Goal: Task Accomplishment & Management: Manage account settings

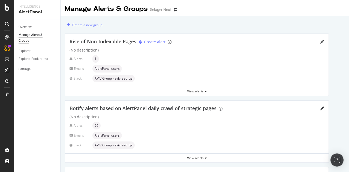
click at [204, 90] on div "View alerts" at bounding box center [196, 91] width 263 height 5
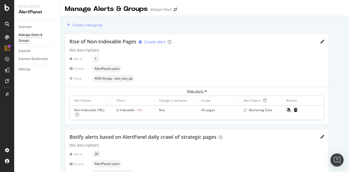
click at [204, 90] on div "Hide alerts" at bounding box center [196, 91] width 263 height 5
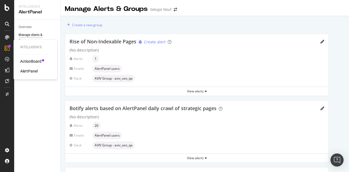
click at [34, 71] on div "AlertPanel" at bounding box center [28, 70] width 17 height 5
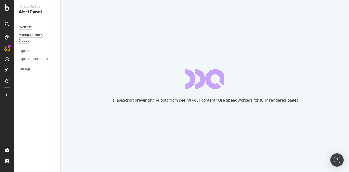
click at [25, 37] on div "Manage Alerts & Groups" at bounding box center [35, 37] width 33 height 11
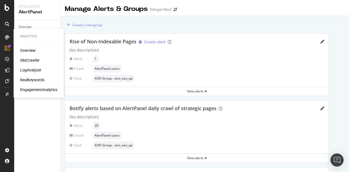
click at [31, 61] on div "SiteCrawler" at bounding box center [29, 59] width 19 height 5
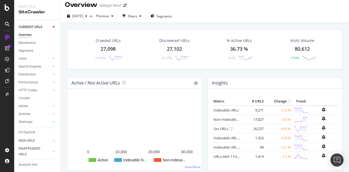
scroll to position [4, 0]
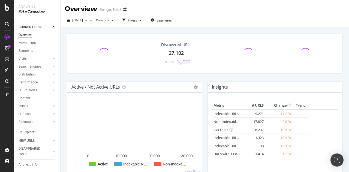
scroll to position [28, 0]
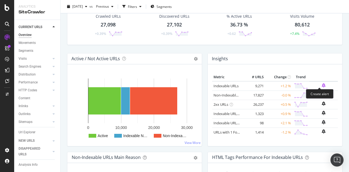
click at [322, 86] on icon "bell-plus" at bounding box center [324, 85] width 4 height 4
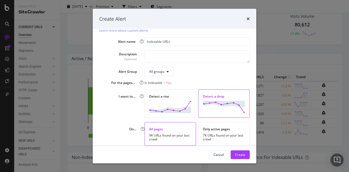
scroll to position [21, 0]
click at [247, 19] on icon "times" at bounding box center [247, 19] width 3 height 4
